Goal: Information Seeking & Learning: Learn about a topic

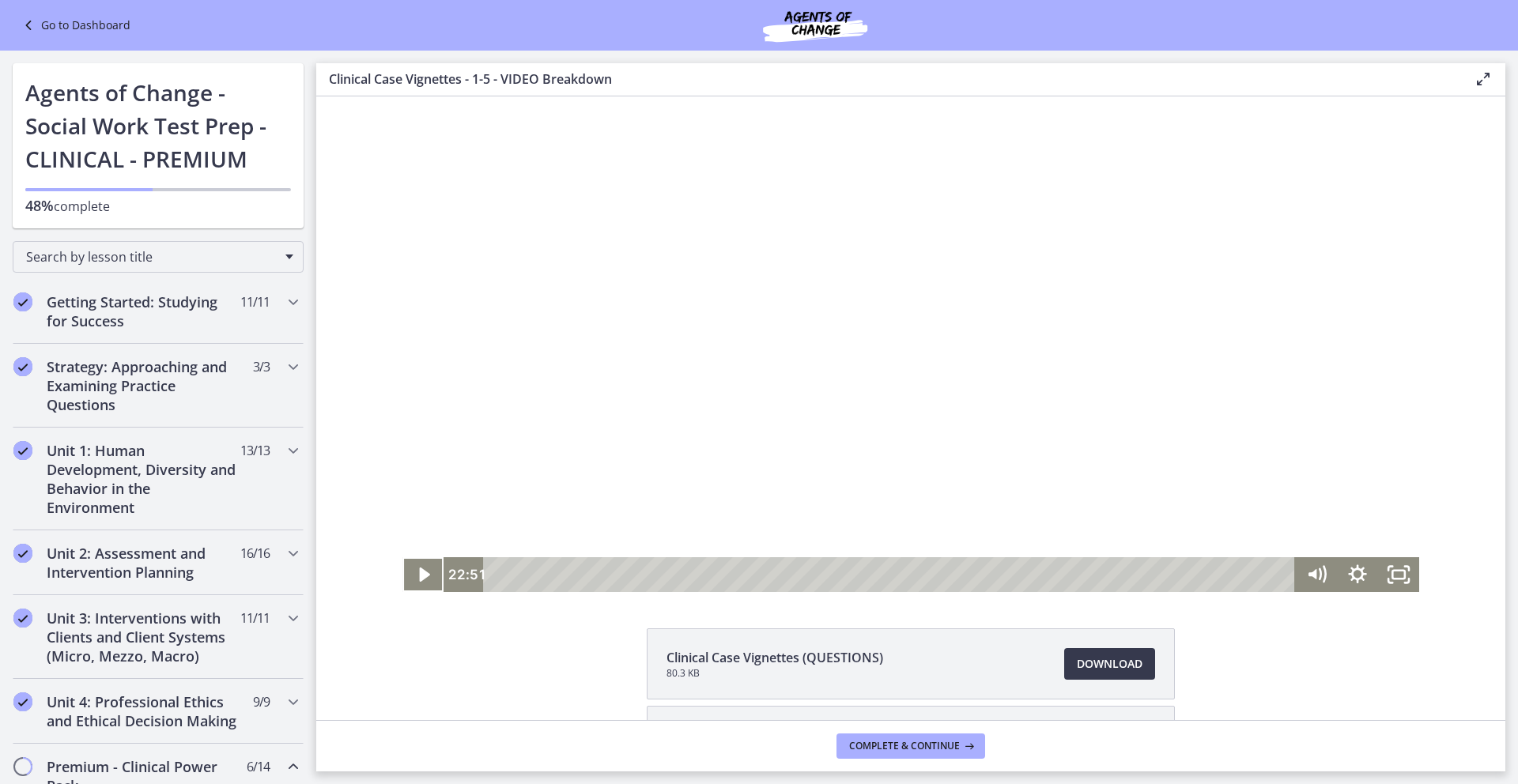
scroll to position [536, 0]
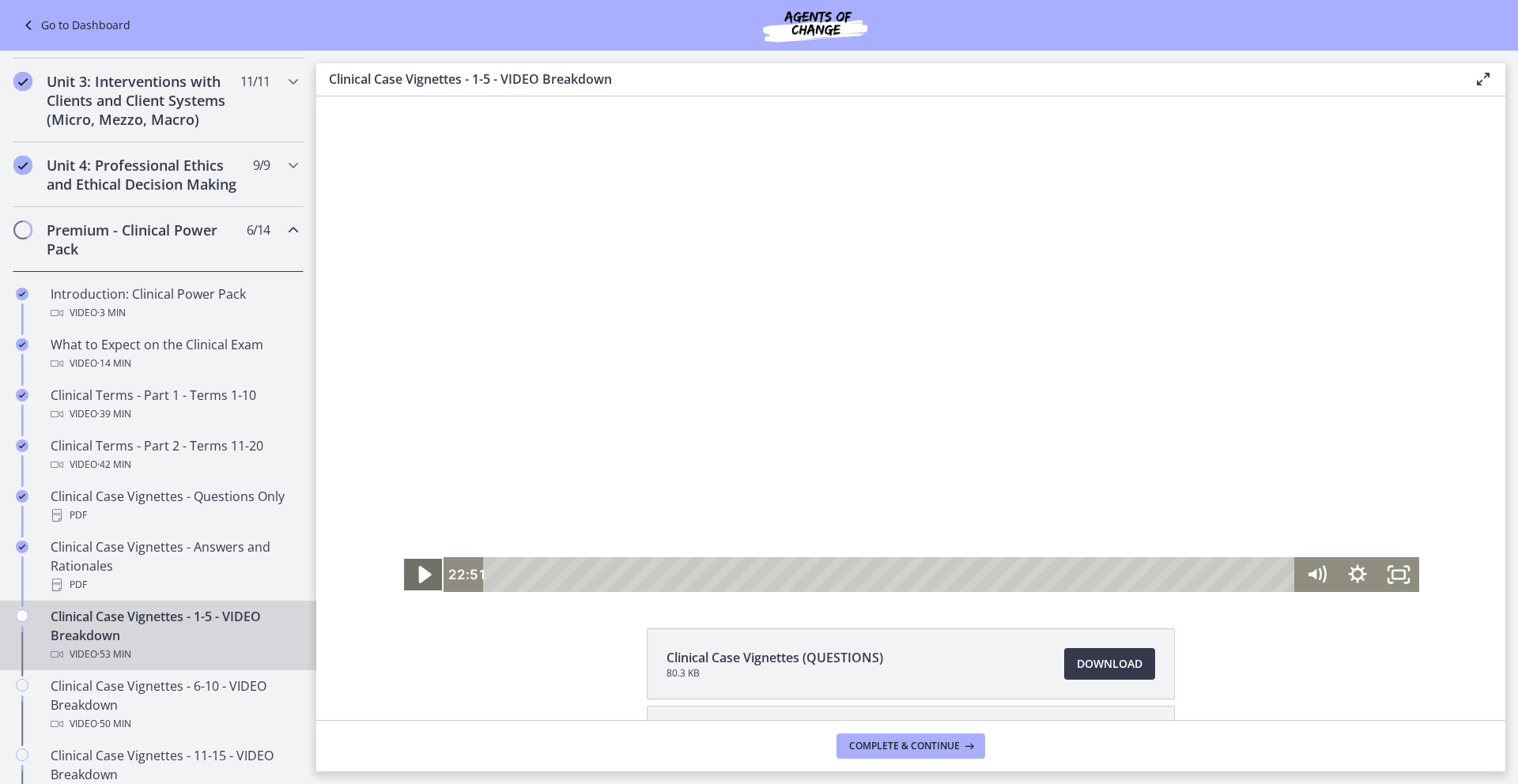
click at [421, 568] on icon "Play Video" at bounding box center [424, 575] width 49 height 42
drag, startPoint x: 1078, startPoint y: 578, endPoint x: 1058, endPoint y: 578, distance: 20.0
click at [1058, 578] on div "Playbar" at bounding box center [1062, 575] width 12 height 12
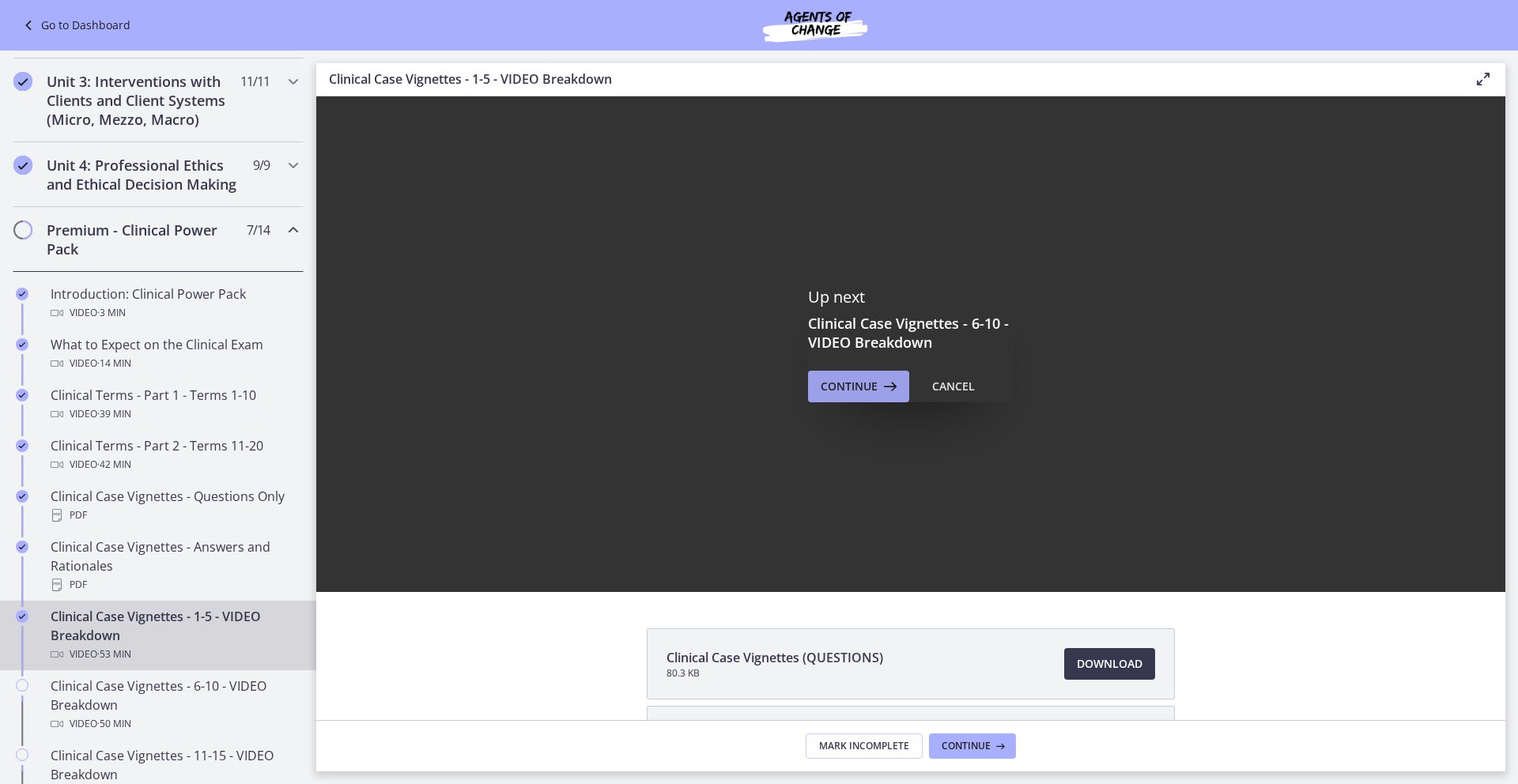
click at [824, 384] on span "Continue" at bounding box center [848, 386] width 57 height 19
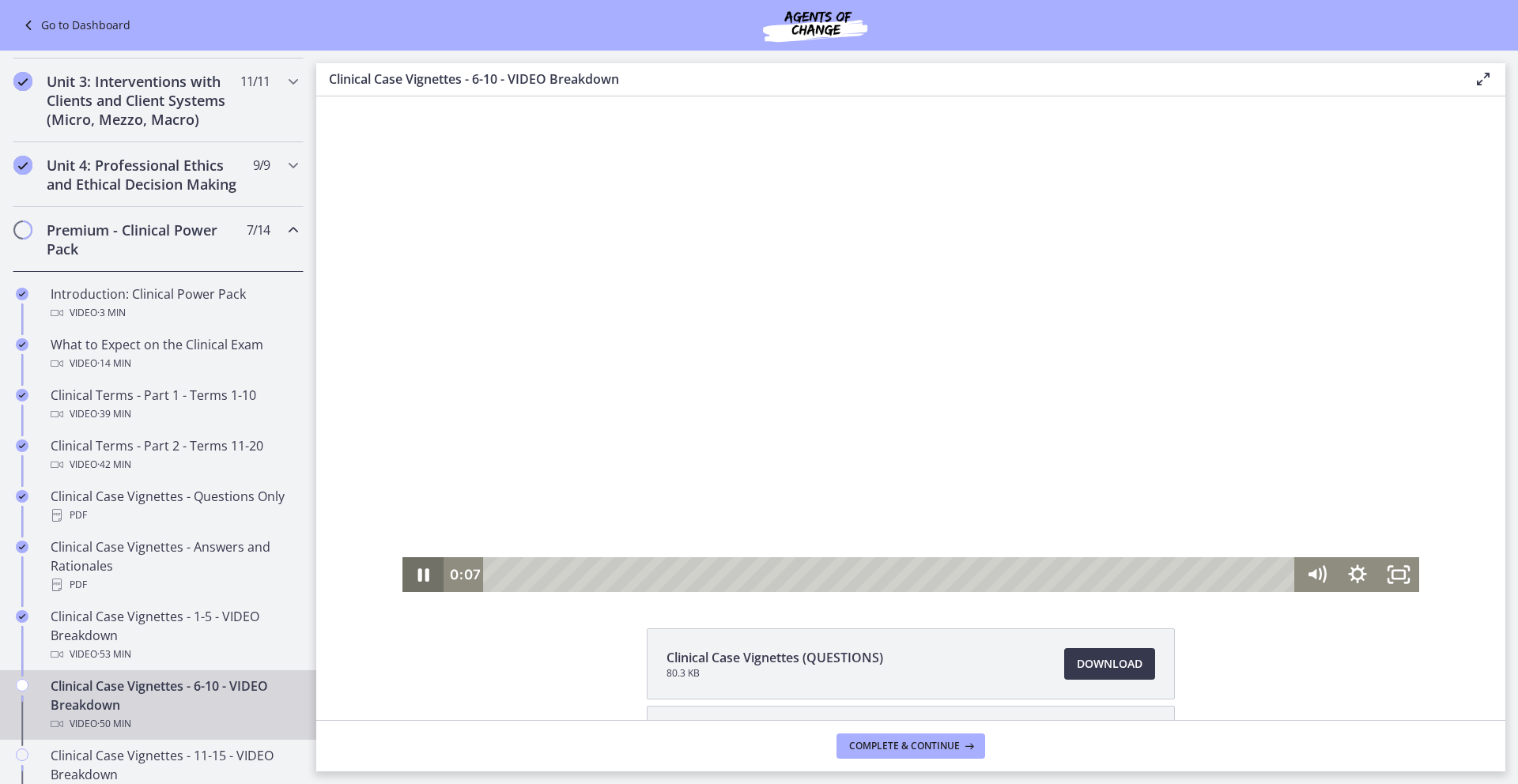
click at [422, 582] on icon "Pause" at bounding box center [423, 575] width 41 height 35
drag, startPoint x: 499, startPoint y: 575, endPoint x: 488, endPoint y: 575, distance: 11.0
click at [492, 575] on div "Playbar" at bounding box center [498, 575] width 12 height 12
